Goal: Task Accomplishment & Management: Use online tool/utility

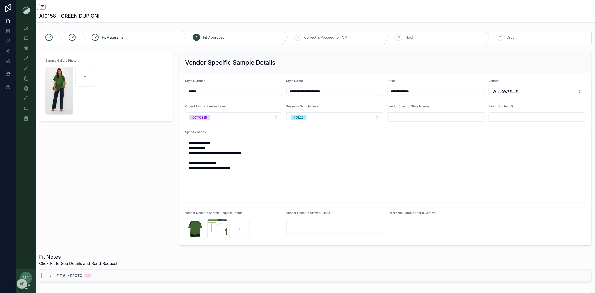
scroll to position [453, 0]
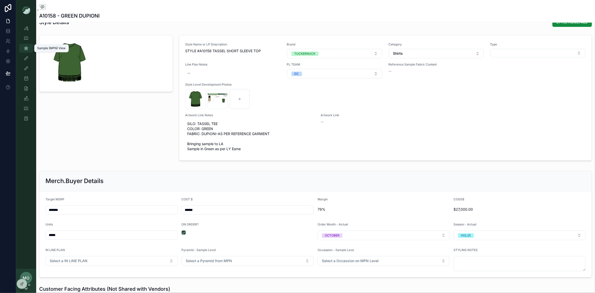
click at [26, 49] on icon "scrollable content" at bounding box center [26, 48] width 5 height 5
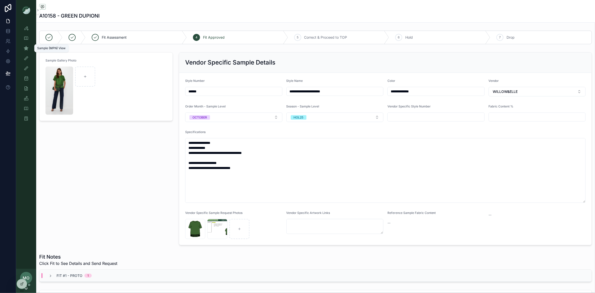
click at [26, 46] on icon "scrollable content" at bounding box center [26, 48] width 5 height 5
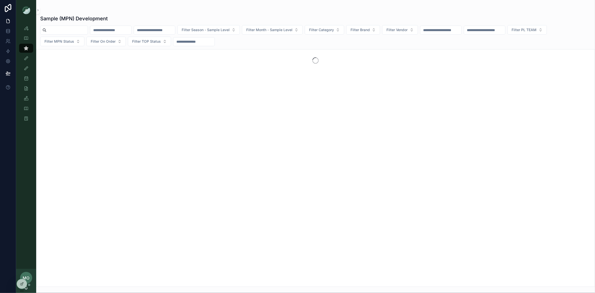
click at [61, 32] on input "scrollable content" at bounding box center [67, 30] width 41 height 7
paste input "**********"
type input "**********"
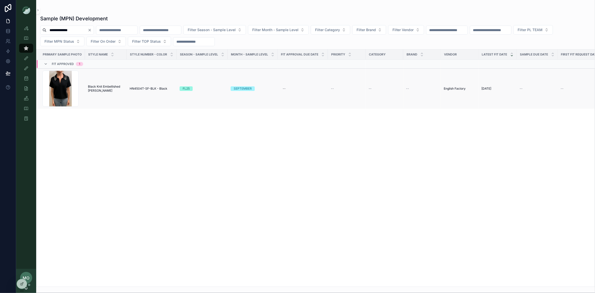
click at [96, 90] on span "Black Knit Embellished Anica Polo" at bounding box center [106, 89] width 36 height 8
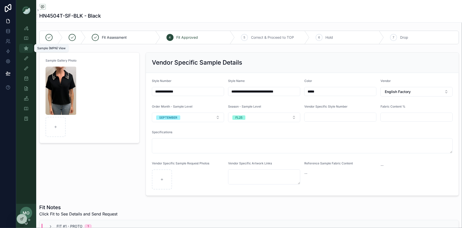
click at [30, 49] on link "Sample (MPN) View" at bounding box center [26, 48] width 14 height 9
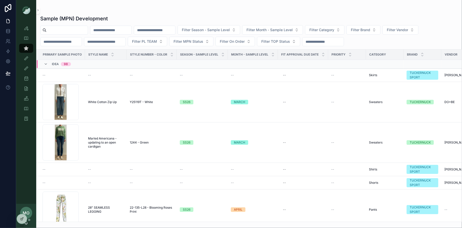
click at [60, 31] on input "scrollable content" at bounding box center [67, 30] width 41 height 7
paste input "**********"
type input "**********"
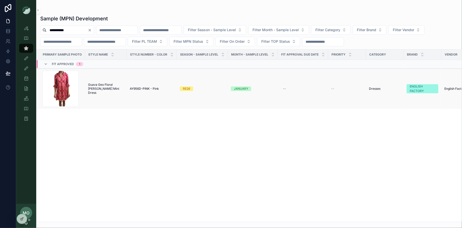
click at [99, 82] on td "Guava Geo Floral Sarah Mini Dress Guava Geo Floral Sarah Mini Dress" at bounding box center [106, 89] width 42 height 40
click at [103, 89] on span "Guava Geo Floral Sarah Mini Dress" at bounding box center [106, 89] width 36 height 12
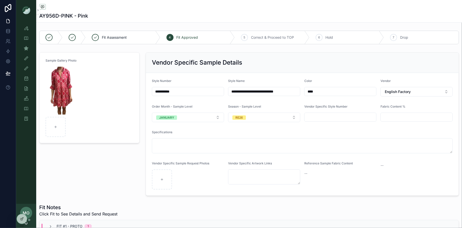
click at [193, 87] on div "**********" at bounding box center [188, 91] width 72 height 9
click at [192, 92] on input "**********" at bounding box center [188, 91] width 72 height 7
click at [98, 153] on div "Sample Gallery Photo" at bounding box center [89, 124] width 106 height 148
click at [26, 27] on icon "scrollable content" at bounding box center [26, 28] width 5 height 5
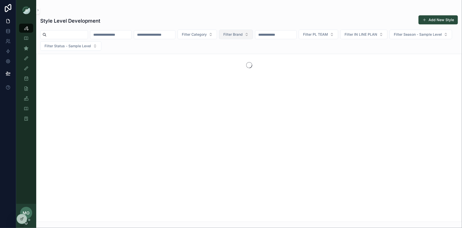
click at [243, 32] on span "Filter Brand" at bounding box center [232, 34] width 19 height 5
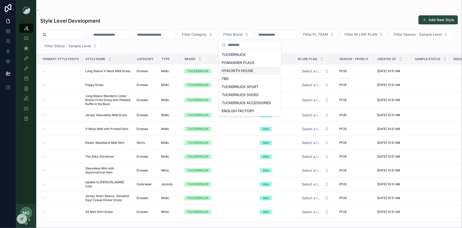
click at [248, 68] on div "HYACINTH HOUSE" at bounding box center [250, 71] width 60 height 8
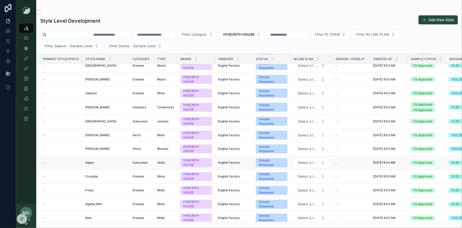
scroll to position [2215, 0]
click at [29, 49] on div "Sample (MPN) View" at bounding box center [26, 48] width 8 height 8
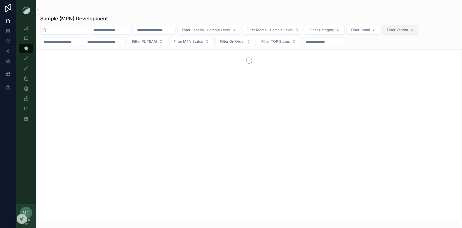
click at [408, 30] on span "Filter Vendor" at bounding box center [397, 29] width 21 height 5
click at [380, 27] on button "Filter Brand" at bounding box center [363, 30] width 34 height 10
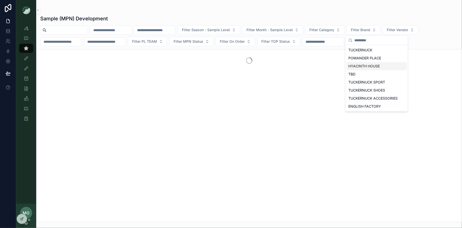
click at [361, 64] on div "HYACINTH HOUSE" at bounding box center [376, 66] width 60 height 8
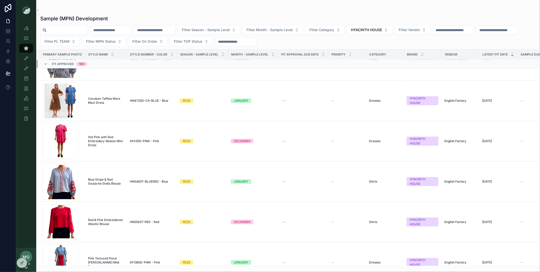
scroll to position [231, 0]
click at [52, 27] on input "scrollable content" at bounding box center [67, 30] width 41 height 7
paste input "**********"
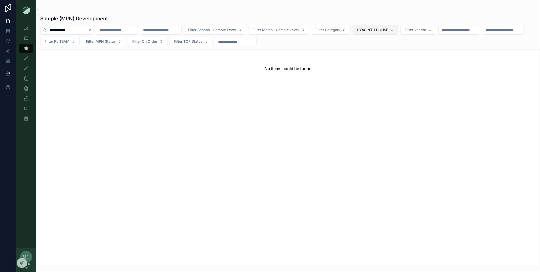
click at [388, 31] on span "HYACINTH HOUSE" at bounding box center [372, 29] width 31 height 5
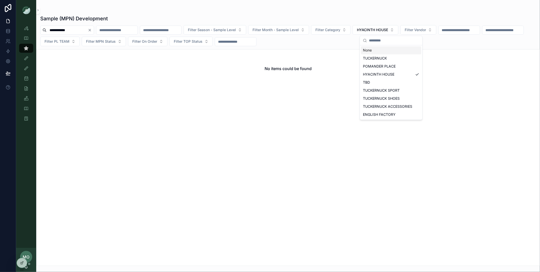
click at [366, 50] on div "None" at bounding box center [391, 51] width 60 height 8
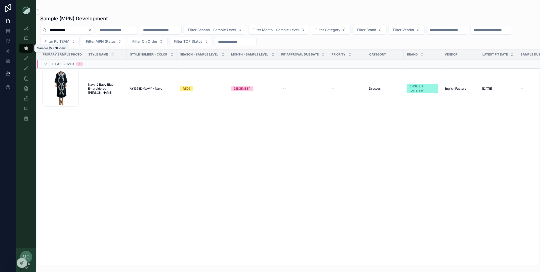
click at [30, 47] on link "Sample (MPN) View" at bounding box center [26, 48] width 14 height 9
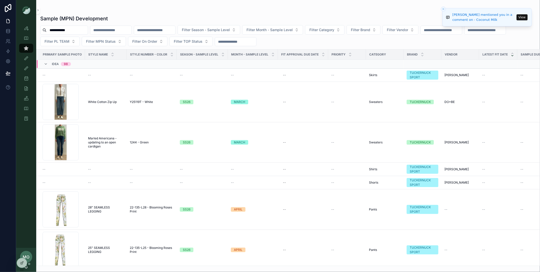
click at [75, 28] on input "**********" at bounding box center [67, 30] width 41 height 7
paste input "**********"
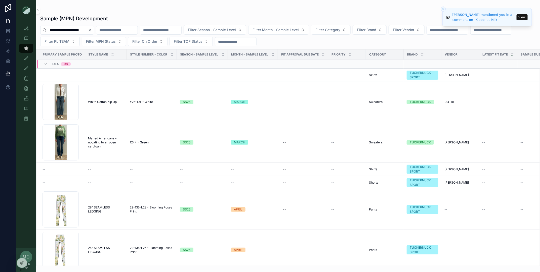
scroll to position [0, 8]
type input "**********"
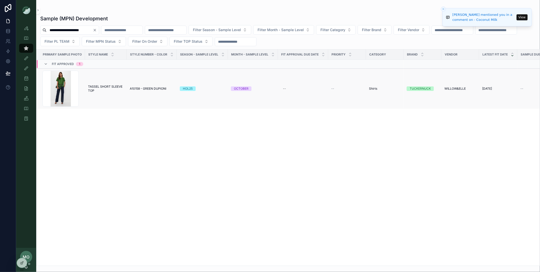
click at [108, 81] on td "TASSEL SHORT SLEEVE TOP TASSEL SHORT SLEEVE TOP" at bounding box center [106, 89] width 42 height 40
click at [109, 86] on span "TASSEL SHORT SLEEVE TOP" at bounding box center [106, 89] width 36 height 8
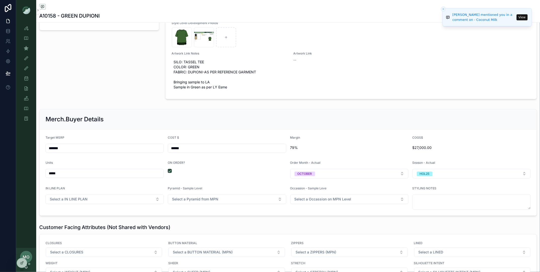
scroll to position [515, 0]
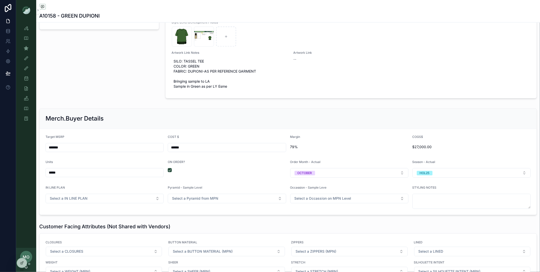
drag, startPoint x: 66, startPoint y: 180, endPoint x: 47, endPoint y: 179, distance: 18.4
click at [47, 176] on input "*****" at bounding box center [105, 172] width 118 height 7
type input "*******"
click at [67, 76] on div "scrollable content" at bounding box center [99, 37] width 126 height 132
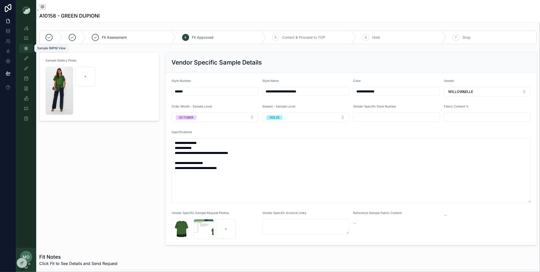
click at [25, 48] on icon "scrollable content" at bounding box center [26, 48] width 5 height 5
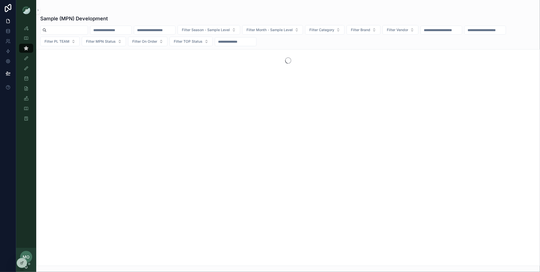
click at [54, 32] on input "scrollable content" at bounding box center [67, 30] width 41 height 7
type input "****"
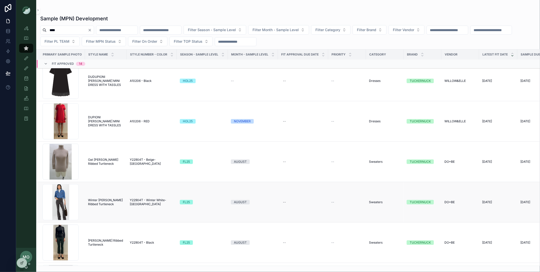
scroll to position [641, 0]
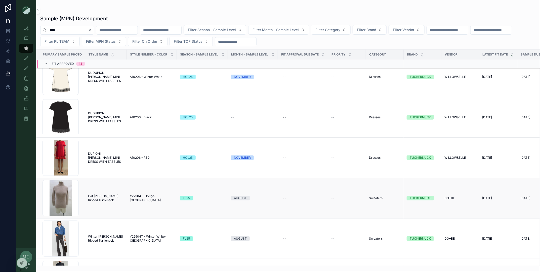
click at [93, 199] on span "Oat Arlo Ribbed Turtleneck" at bounding box center [106, 198] width 36 height 8
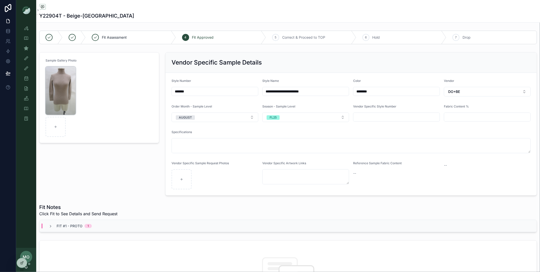
click at [67, 77] on img "scrollable content" at bounding box center [61, 91] width 30 height 48
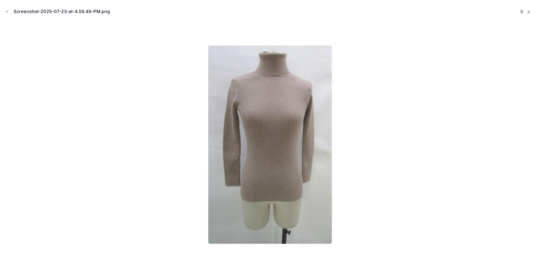
click at [524, 10] on div at bounding box center [528, 12] width 16 height 6
click at [523, 12] on icon "button" at bounding box center [522, 12] width 4 height 4
click at [518, 12] on icon "button" at bounding box center [516, 12] width 2 height 2
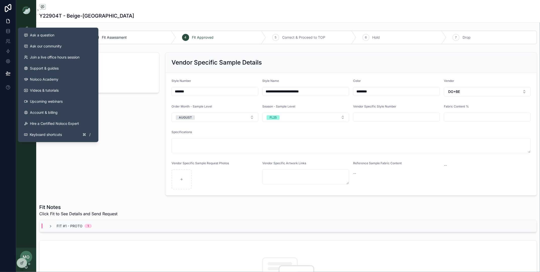
click at [129, 82] on form "Sample Gallery Photo" at bounding box center [98, 73] width 119 height 40
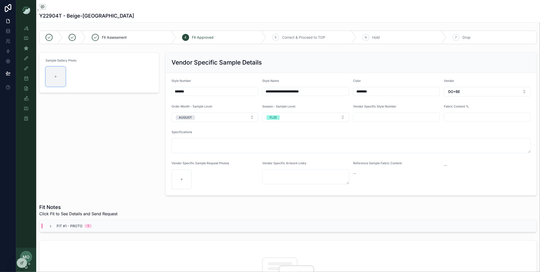
click at [60, 78] on div "scrollable content" at bounding box center [56, 77] width 20 height 20
type input "**********"
click at [77, 178] on div "Sample Gallery Photo" at bounding box center [99, 124] width 126 height 148
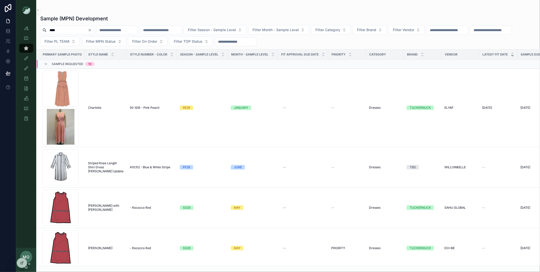
click at [92, 29] on icon "Clear" at bounding box center [90, 30] width 4 height 4
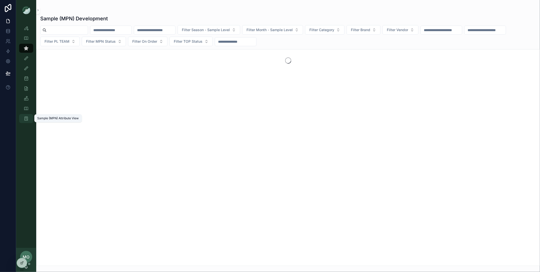
click at [27, 116] on icon "scrollable content" at bounding box center [26, 118] width 5 height 5
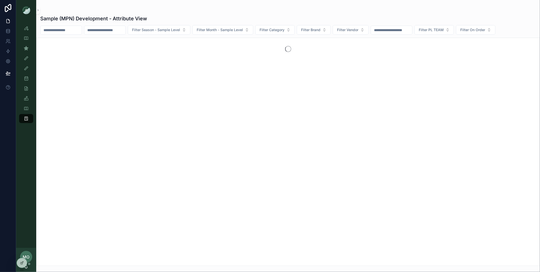
click at [64, 30] on input "scrollable content" at bounding box center [60, 30] width 41 height 7
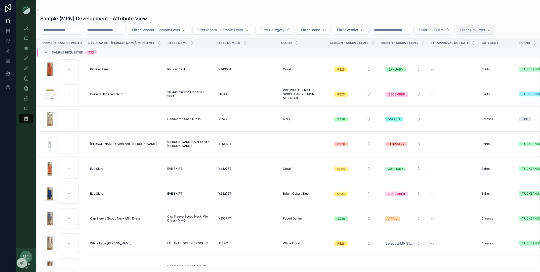
click at [495, 32] on button "Filter On Order" at bounding box center [475, 30] width 39 height 10
click at [470, 66] on div "Yes" at bounding box center [491, 67] width 60 height 8
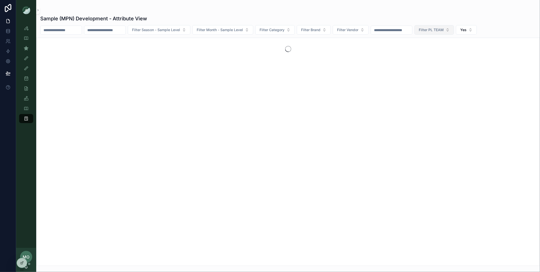
click at [454, 33] on button "Filter PL TEAM" at bounding box center [433, 30] width 39 height 10
click at [452, 18] on div "Sample (MPN) Development - Attribute View" at bounding box center [288, 18] width 496 height 7
click at [326, 27] on button "Filter Brand" at bounding box center [314, 30] width 34 height 10
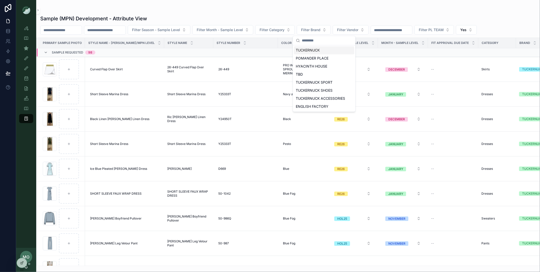
click at [310, 50] on div "TUCKERNUCK" at bounding box center [324, 51] width 60 height 8
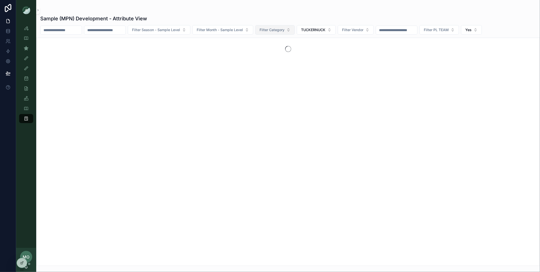
click at [273, 31] on span "Filter Category" at bounding box center [271, 29] width 25 height 5
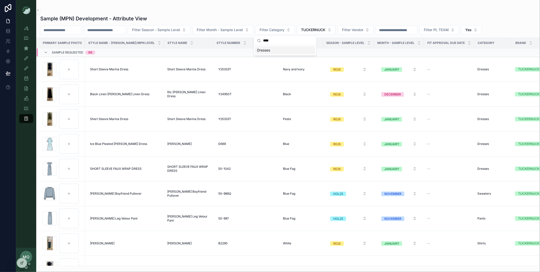
type input "****"
click at [265, 52] on span "Dresses" at bounding box center [263, 50] width 13 height 5
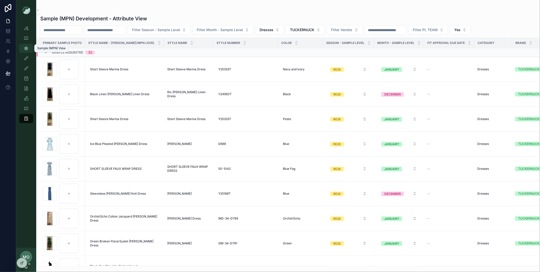
click at [27, 46] on icon "scrollable content" at bounding box center [26, 48] width 5 height 5
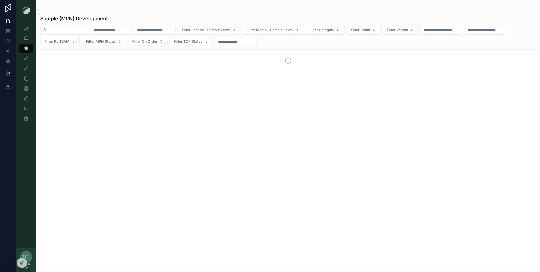
click at [50, 32] on input "scrollable content" at bounding box center [67, 30] width 41 height 7
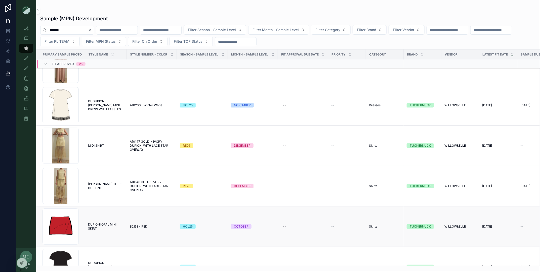
scroll to position [226, 0]
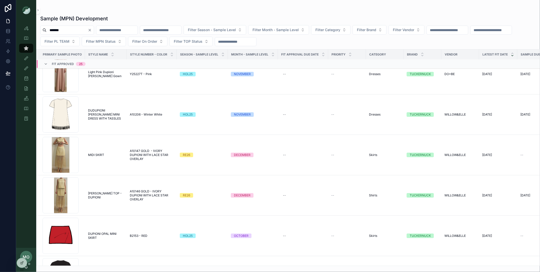
drag, startPoint x: 65, startPoint y: 30, endPoint x: 50, endPoint y: 29, distance: 15.1
click at [50, 29] on input "*******" at bounding box center [67, 30] width 41 height 7
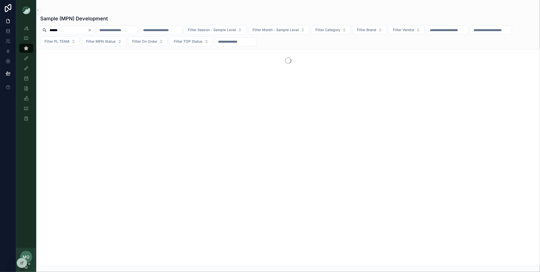
type input "******"
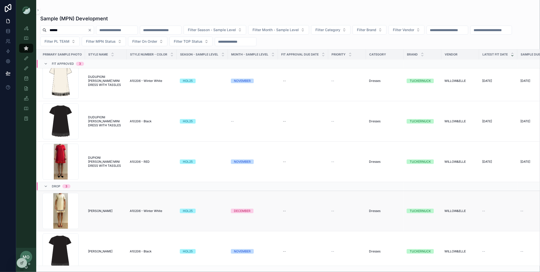
scroll to position [8, 0]
click at [74, 197] on icon "scrollable content" at bounding box center [74, 197] width 0 height 2
click at [94, 82] on span "DUDUPIONI [PERSON_NAME] MINI DRESS WITH TASSLES" at bounding box center [106, 80] width 36 height 12
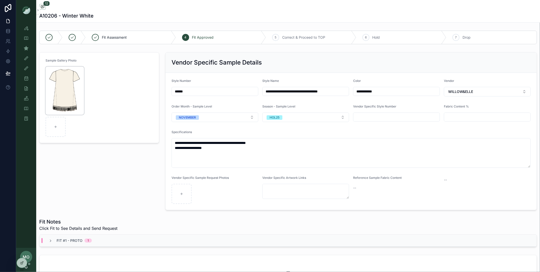
click at [69, 89] on img "scrollable content" at bounding box center [65, 91] width 38 height 48
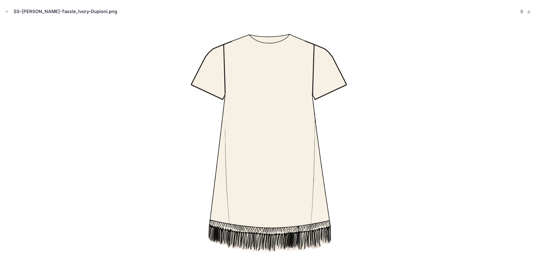
scroll to position [160, 0]
click at [521, 11] on icon "button" at bounding box center [521, 12] width 2 height 2
click at [517, 13] on icon "button" at bounding box center [516, 12] width 2 height 2
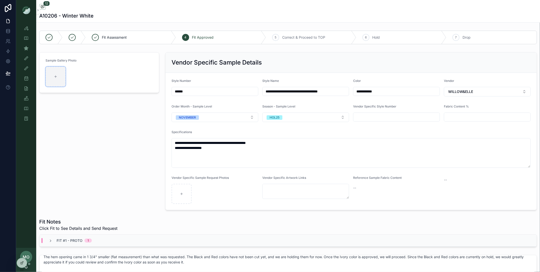
click at [56, 81] on div "scrollable content" at bounding box center [56, 77] width 20 height 20
type input "**********"
click at [100, 165] on div "Sample Gallery Photo" at bounding box center [99, 131] width 126 height 162
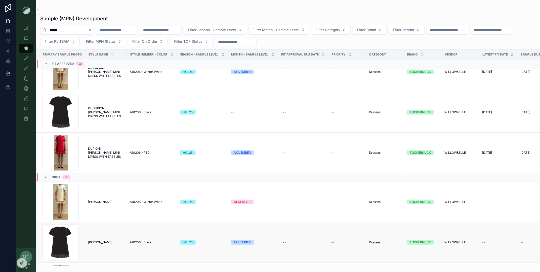
scroll to position [6, 0]
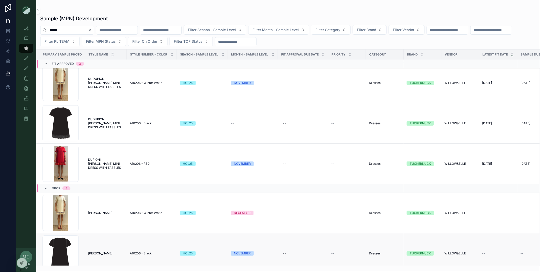
click at [136, 253] on span "A10206 - Black" at bounding box center [141, 254] width 22 height 4
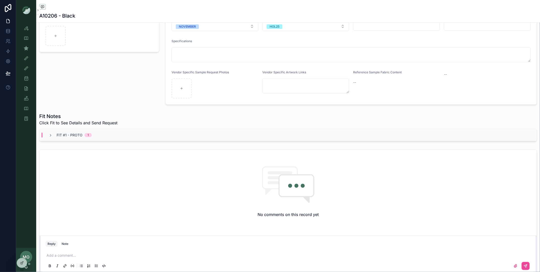
scroll to position [91, 0]
click at [75, 140] on div "Fit #1 - Proto 1" at bounding box center [287, 135] width 497 height 12
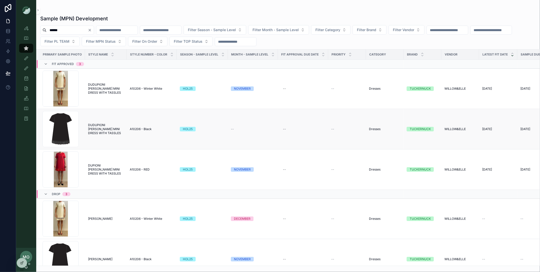
click at [111, 124] on span "DUDUPIONI [PERSON_NAME] MINI DRESS WITH TASSLES" at bounding box center [106, 129] width 36 height 12
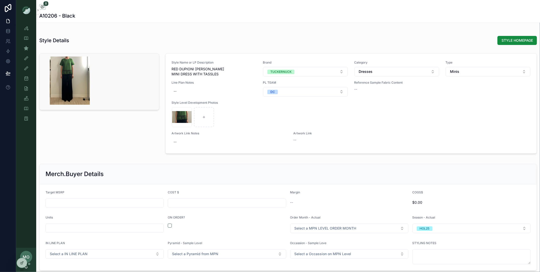
scroll to position [635, 0]
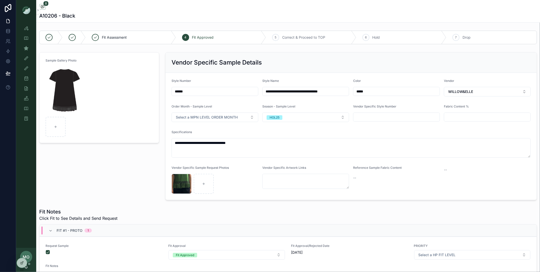
scroll to position [16, 0]
click at [23, 51] on div "Sample (MPN) View" at bounding box center [26, 48] width 8 height 8
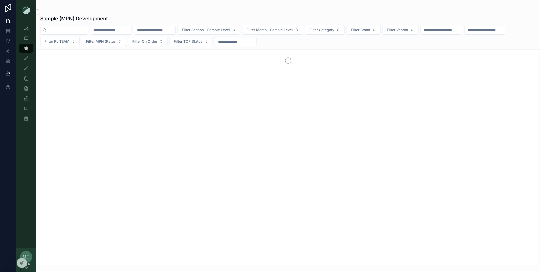
click at [71, 32] on input "scrollable content" at bounding box center [67, 30] width 41 height 7
type input "*"
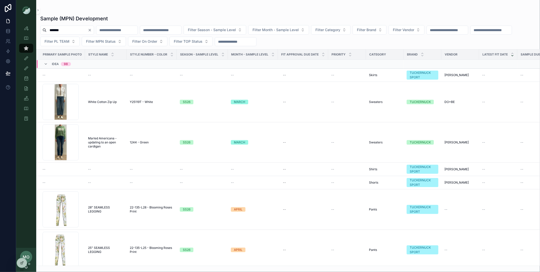
type input "*******"
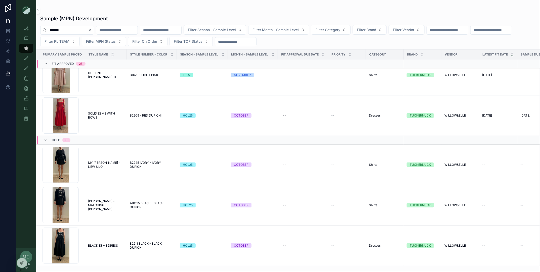
scroll to position [243, 0]
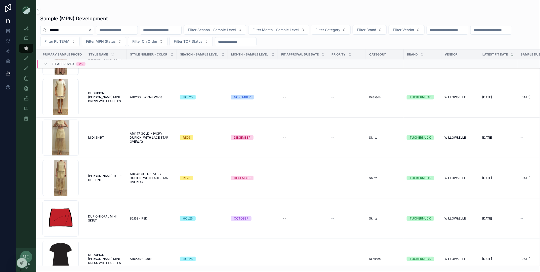
click at [94, 29] on button "Clear" at bounding box center [91, 30] width 6 height 4
click at [80, 28] on input "scrollable content" at bounding box center [67, 30] width 41 height 7
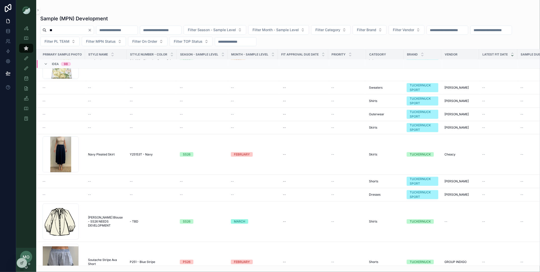
scroll to position [182, 0]
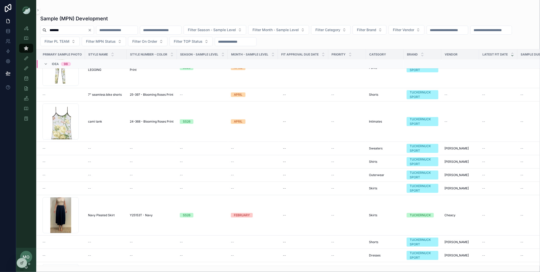
type input "*******"
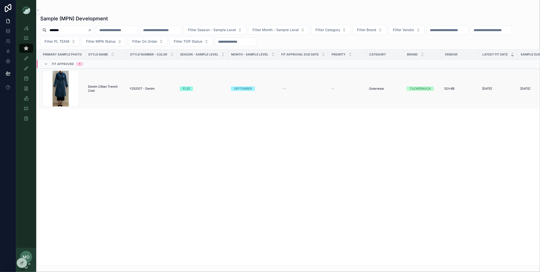
click at [103, 87] on span "Denim Cillian Trench Coat" at bounding box center [106, 89] width 36 height 8
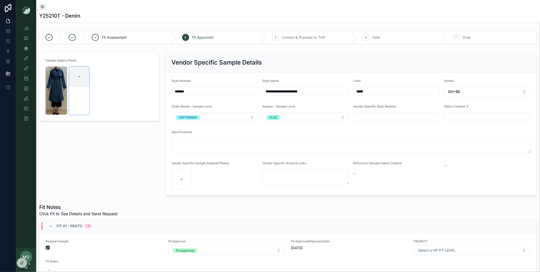
click at [80, 76] on icon "scrollable content" at bounding box center [79, 77] width 4 height 4
type input "**********"
click at [58, 73] on img "scrollable content" at bounding box center [57, 91] width 22 height 48
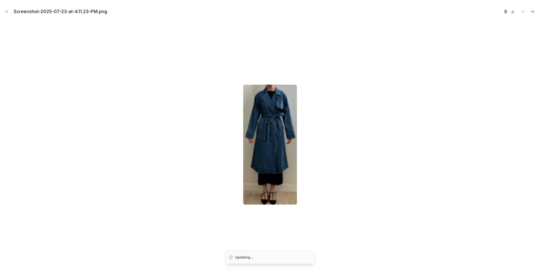
click at [507, 13] on icon "button" at bounding box center [506, 12] width 4 height 4
click at [501, 13] on icon "button" at bounding box center [500, 12] width 2 height 2
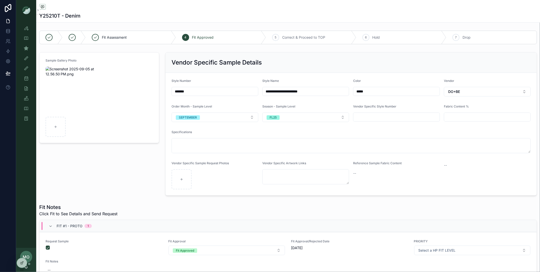
click at [133, 161] on div "Sample Gallery Photo" at bounding box center [99, 124] width 126 height 148
click at [30, 48] on div "Sample (MPN) View" at bounding box center [26, 48] width 8 height 8
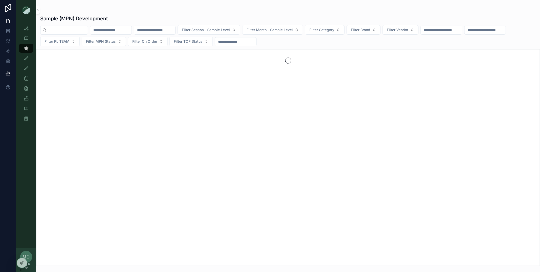
click at [62, 30] on input "scrollable content" at bounding box center [67, 30] width 41 height 7
type input "*****"
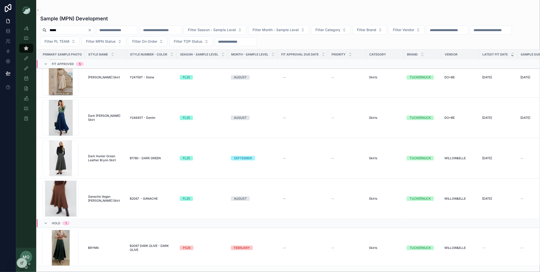
scroll to position [175, 0]
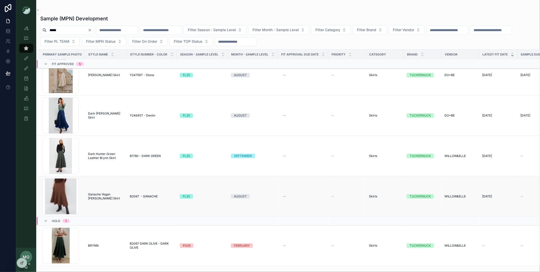
click at [104, 196] on span "Ganache Vegan [PERSON_NAME] Skirt" at bounding box center [106, 197] width 36 height 8
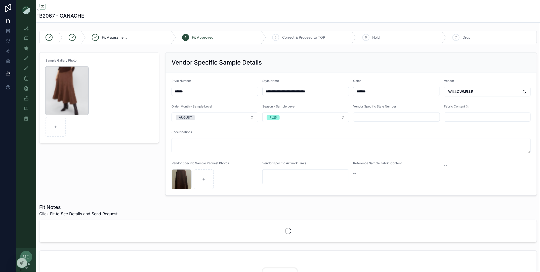
click at [77, 75] on img "scrollable content" at bounding box center [67, 91] width 43 height 48
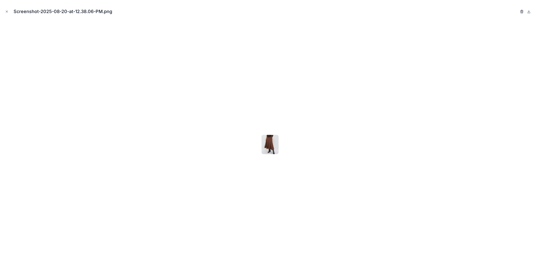
click at [523, 10] on icon "button" at bounding box center [522, 12] width 4 height 4
click at [517, 10] on icon "button" at bounding box center [517, 12] width 4 height 4
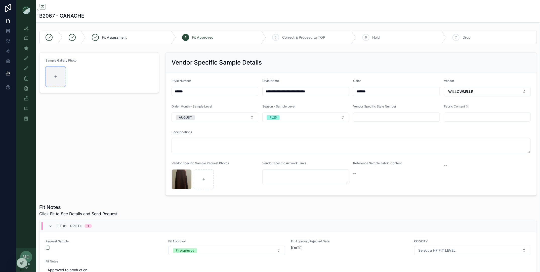
click at [52, 72] on div "scrollable content" at bounding box center [56, 77] width 20 height 20
type input "**********"
click at [28, 116] on icon "scrollable content" at bounding box center [26, 118] width 5 height 5
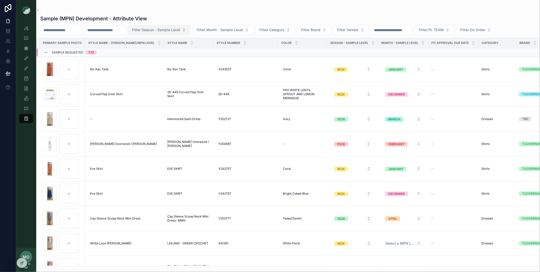
click at [168, 29] on span "Filter Season - Sample Level" at bounding box center [156, 29] width 48 height 5
click at [218, 18] on div "Sample (MPN) Development - Attribute View" at bounding box center [288, 18] width 496 height 7
click at [485, 32] on span "Filter On Order" at bounding box center [472, 29] width 25 height 5
click at [470, 66] on div "Yes" at bounding box center [491, 67] width 60 height 8
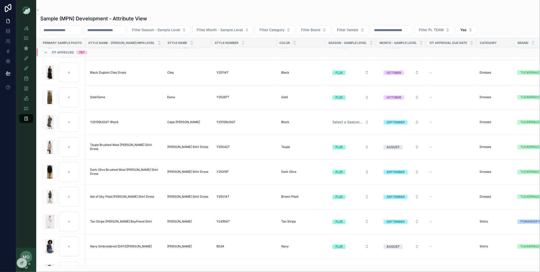
scroll to position [14279, 0]
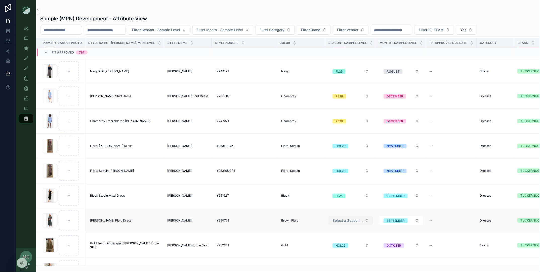
click at [332, 221] on span "Select a Season on MPN Level" at bounding box center [347, 220] width 30 height 5
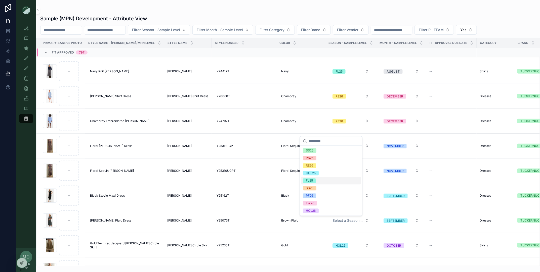
click at [317, 183] on div "FL25" at bounding box center [331, 181] width 60 height 8
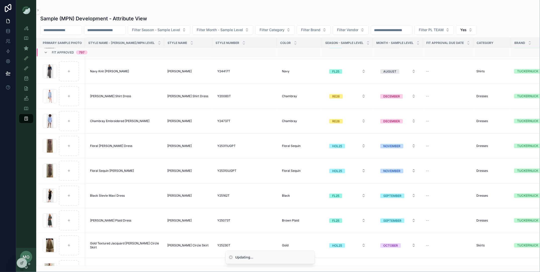
scroll to position [14449, 0]
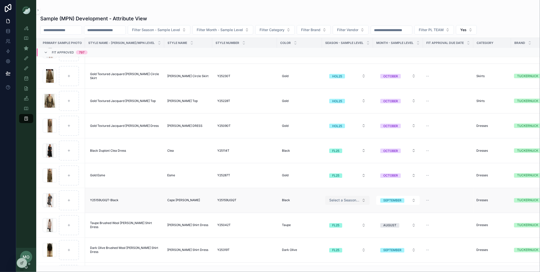
click at [336, 203] on span "Select a Season on MPN Level" at bounding box center [344, 200] width 30 height 5
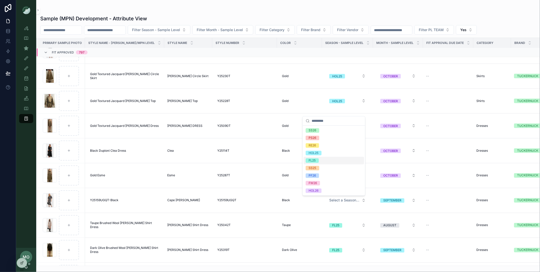
click at [318, 160] on span "FL25" at bounding box center [312, 161] width 13 height 5
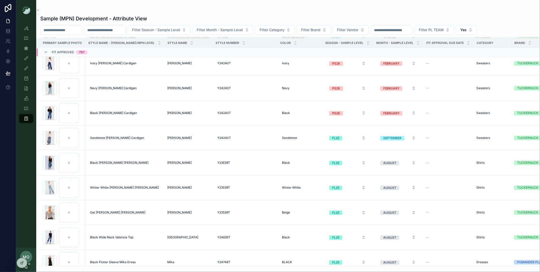
scroll to position [15072, 0]
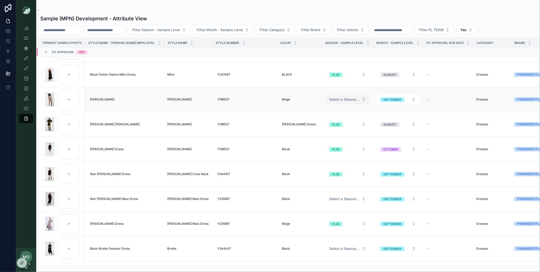
click at [340, 99] on span "Select a Season on MPN Level" at bounding box center [344, 99] width 30 height 5
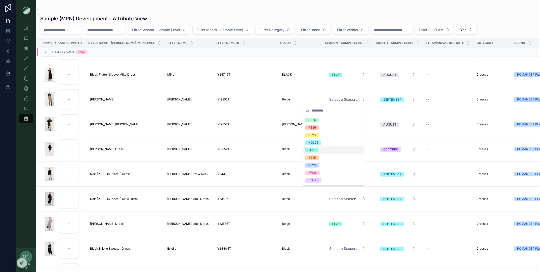
click at [316, 150] on span "FL25" at bounding box center [311, 150] width 13 height 5
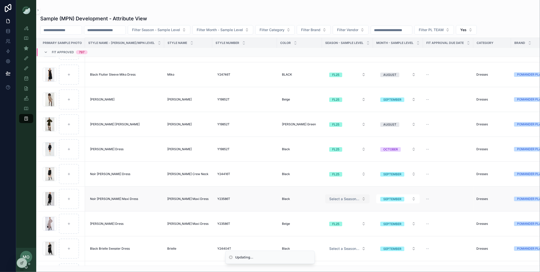
click at [329, 200] on span "Select a Season on MPN Level" at bounding box center [344, 199] width 30 height 5
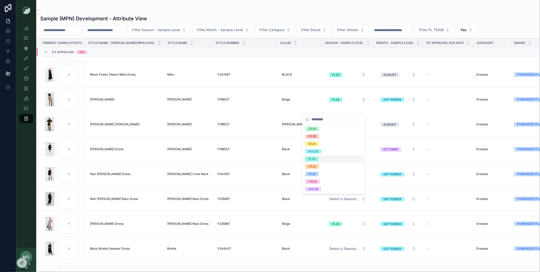
click at [316, 162] on div "FL25" at bounding box center [333, 159] width 60 height 8
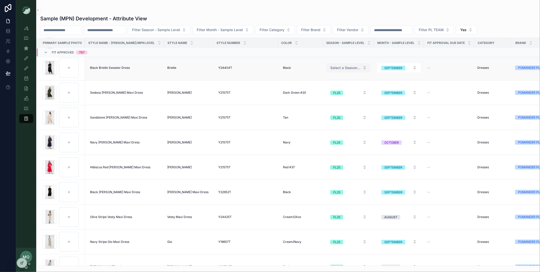
scroll to position [15250, 0]
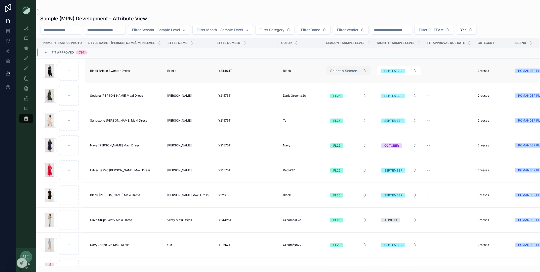
click at [326, 75] on button "Select a Season on MPN Level" at bounding box center [348, 70] width 44 height 9
click at [331, 73] on span "Select a Season on MPN Level" at bounding box center [345, 70] width 30 height 5
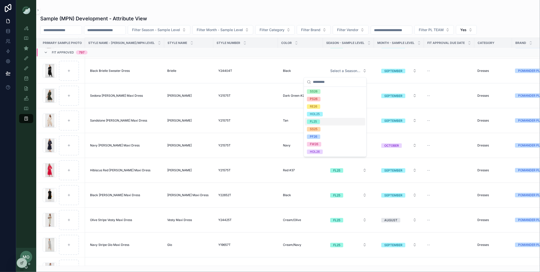
click at [316, 122] on div "FL25" at bounding box center [313, 122] width 7 height 5
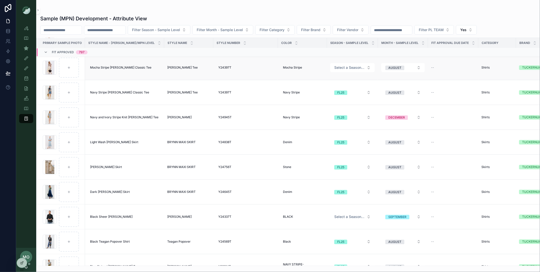
scroll to position [15798, 0]
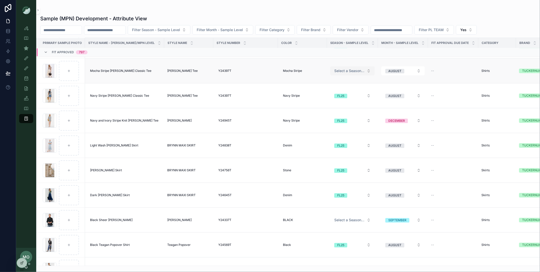
click at [335, 71] on span "Select a Season on MPN Level" at bounding box center [349, 70] width 30 height 5
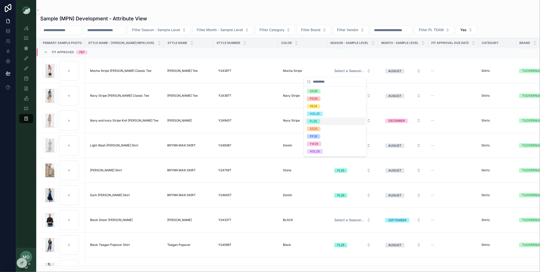
click at [319, 120] on span "FL25" at bounding box center [313, 121] width 13 height 5
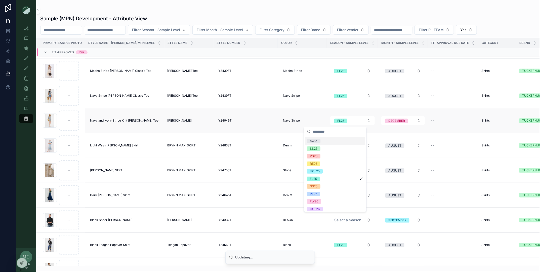
click at [300, 111] on td "Navy Stripe Navy Stripe" at bounding box center [302, 120] width 49 height 25
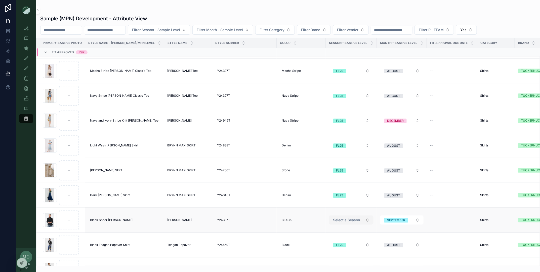
click at [333, 218] on span "Select a Season on MPN Level" at bounding box center [348, 220] width 30 height 5
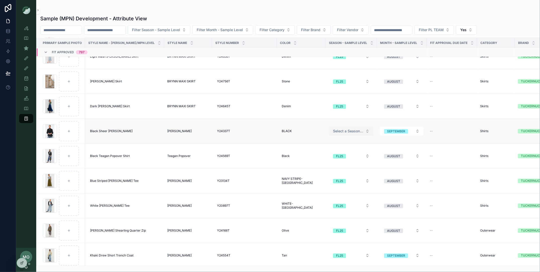
click at [335, 129] on span "Select a Season on MPN Level" at bounding box center [348, 131] width 30 height 5
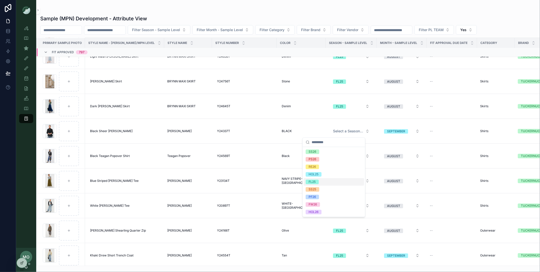
click at [311, 182] on div "FL25" at bounding box center [312, 182] width 7 height 5
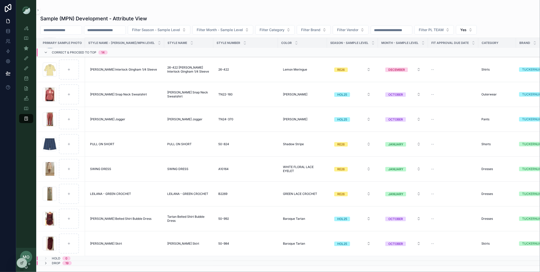
scroll to position [22860, 0]
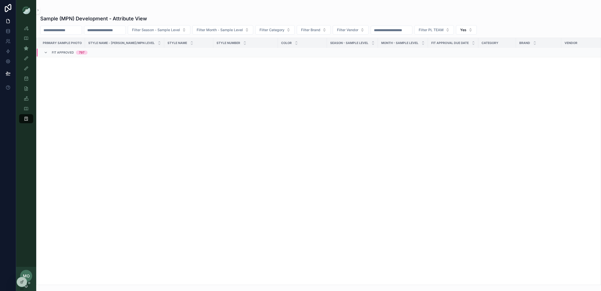
scroll to position [19691, 0]
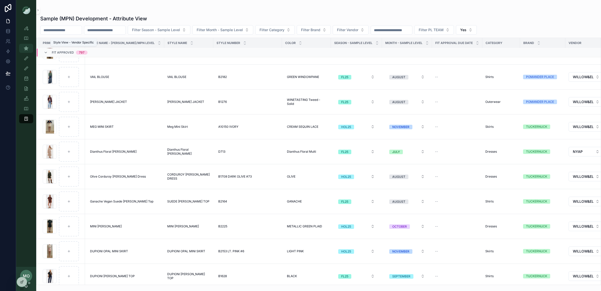
click at [26, 47] on icon "scrollable content" at bounding box center [26, 48] width 5 height 5
